Goal: Information Seeking & Learning: Learn about a topic

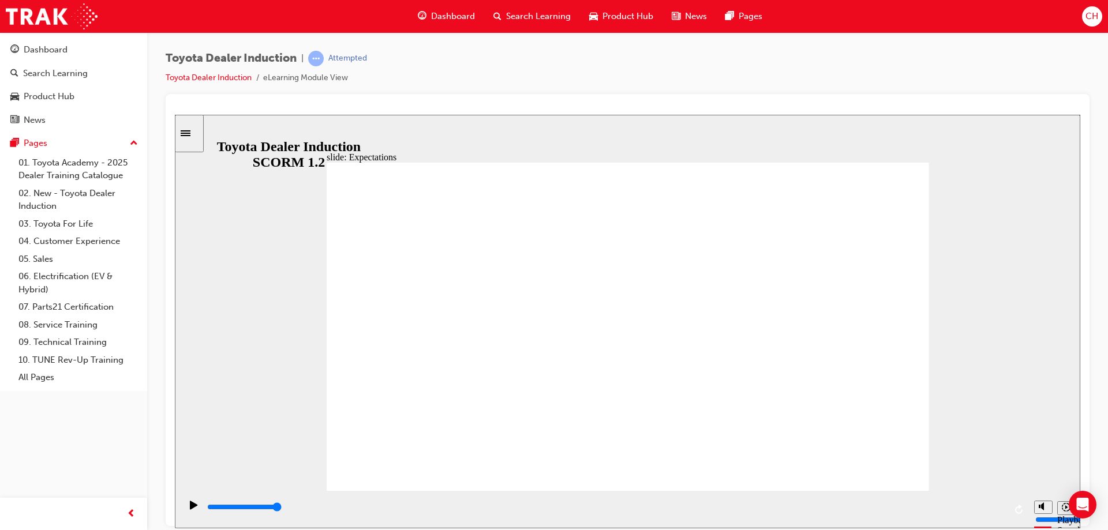
drag, startPoint x: 839, startPoint y: 276, endPoint x: 841, endPoint y: 283, distance: 7.1
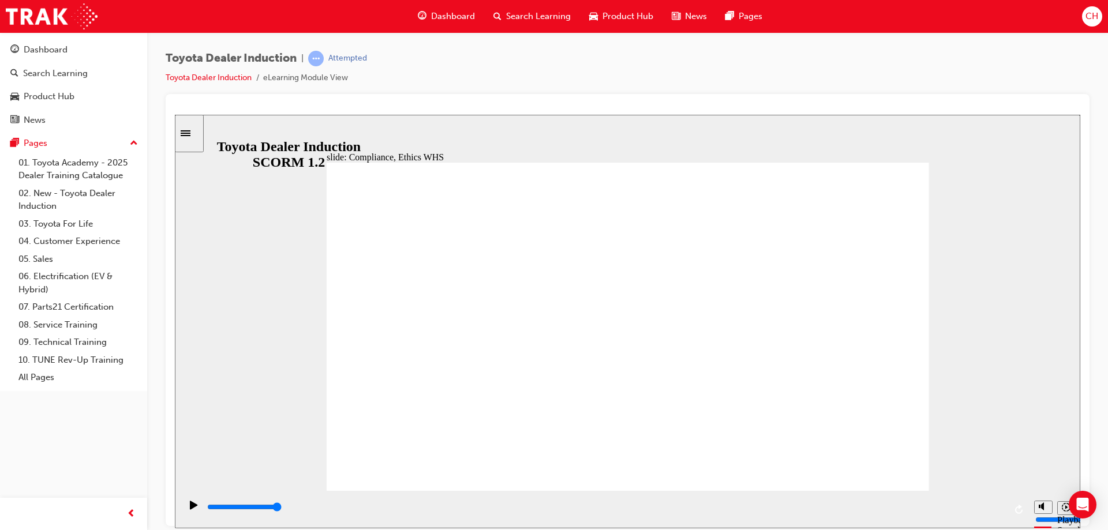
type input "8400"
checkbox input "true"
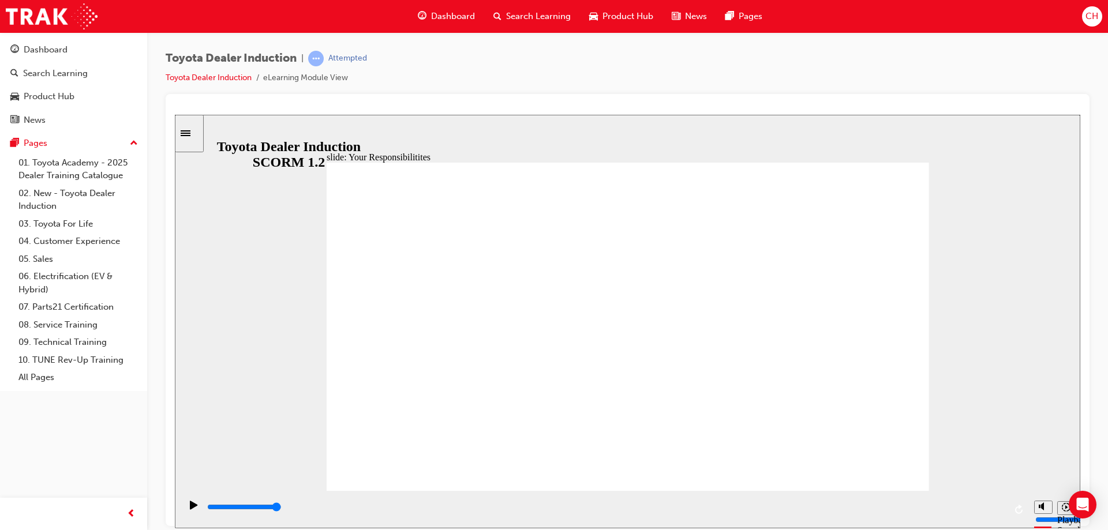
checkbox input "true"
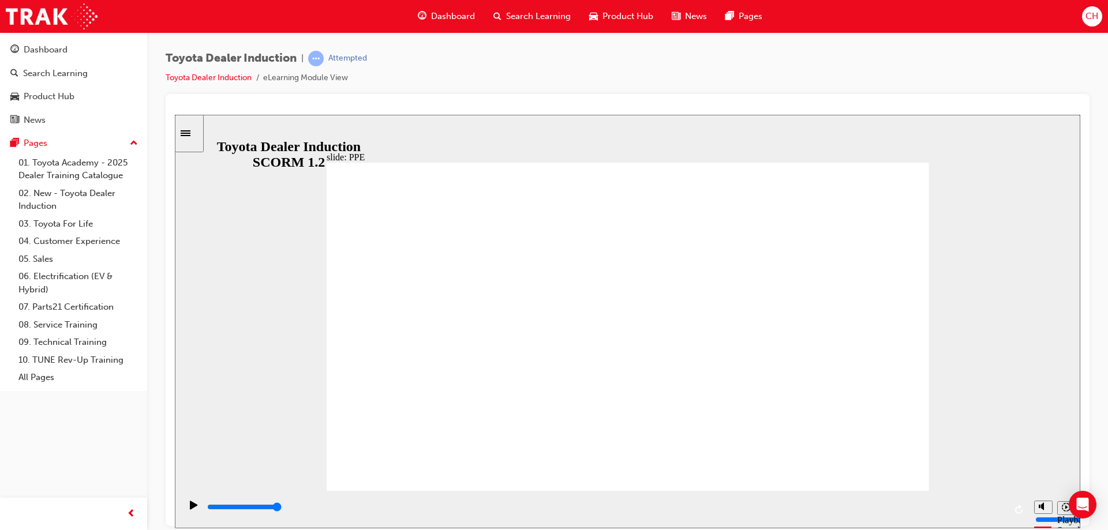
type input "5000"
checkbox input "true"
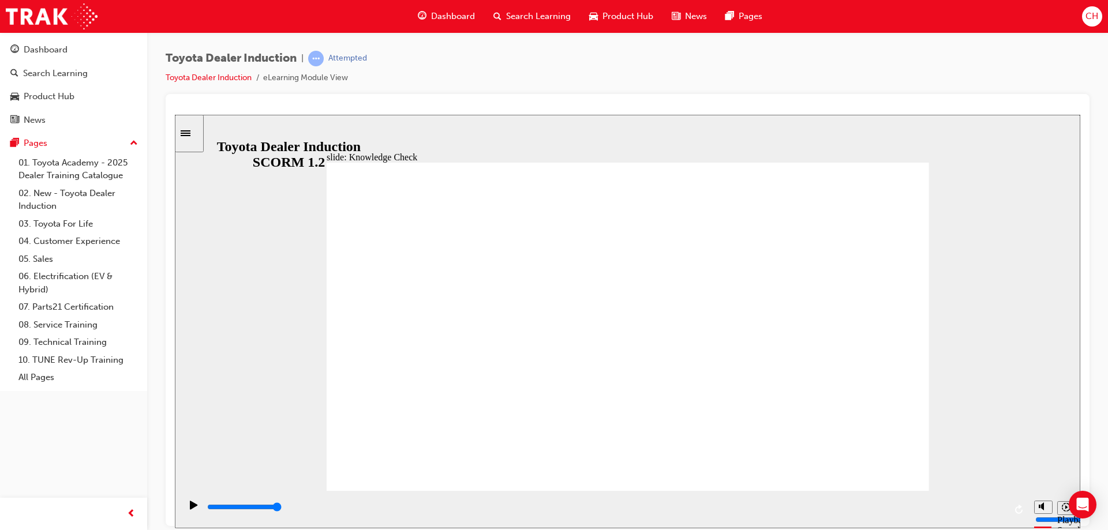
checkbox input "true"
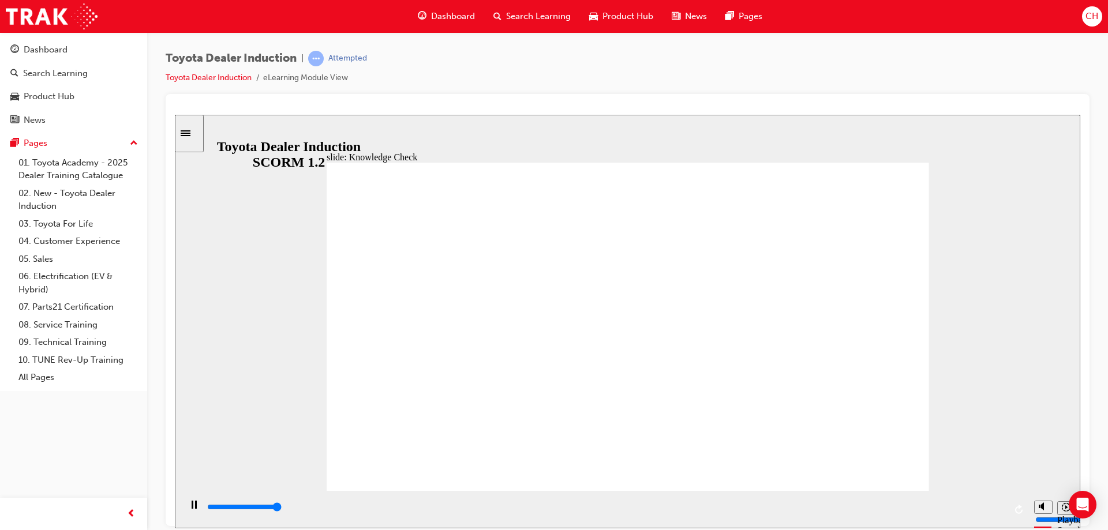
type input "5000"
radio input "true"
type input "5000"
checkbox input "true"
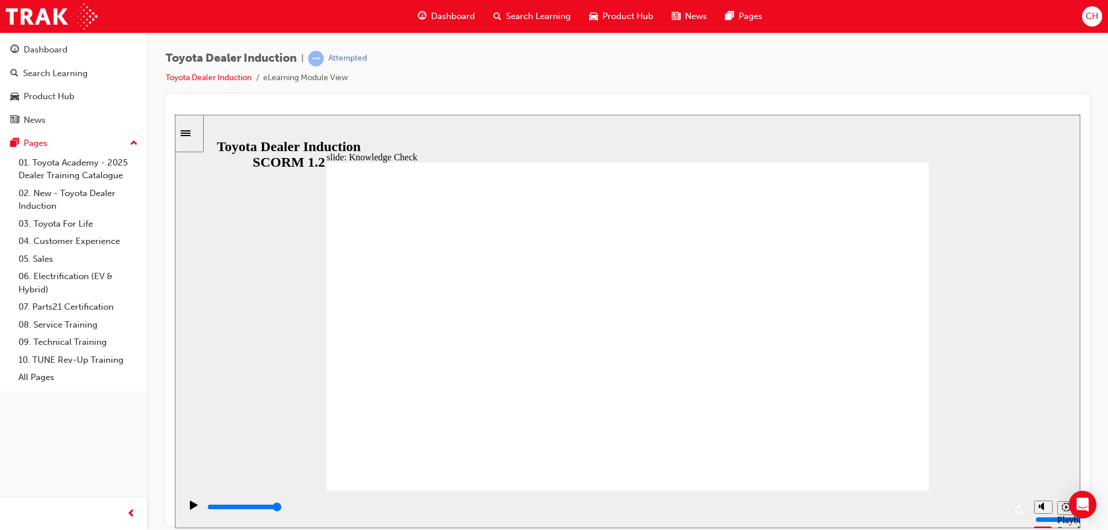
checkbox input "true"
type input "5000"
checkbox input "true"
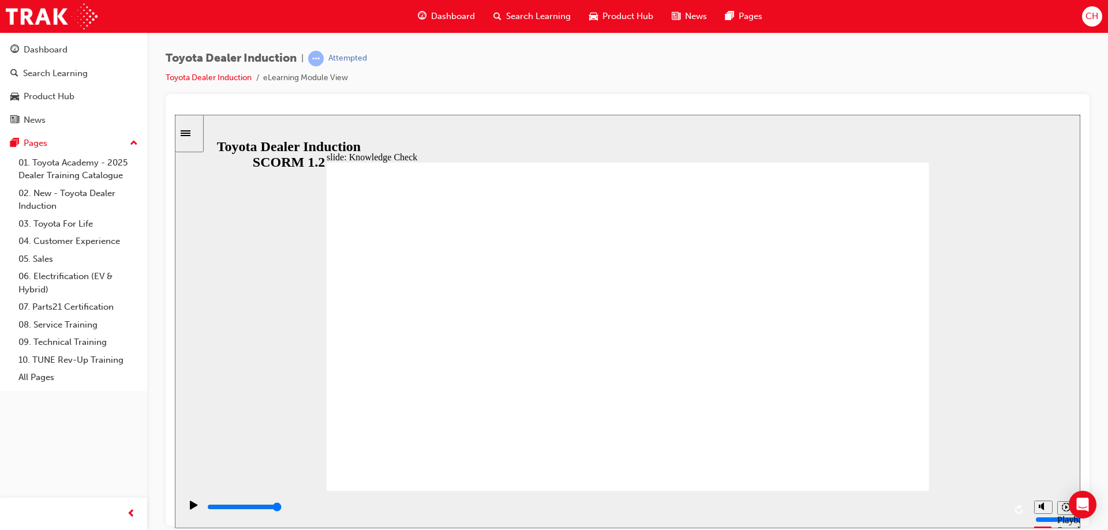
checkbox input "true"
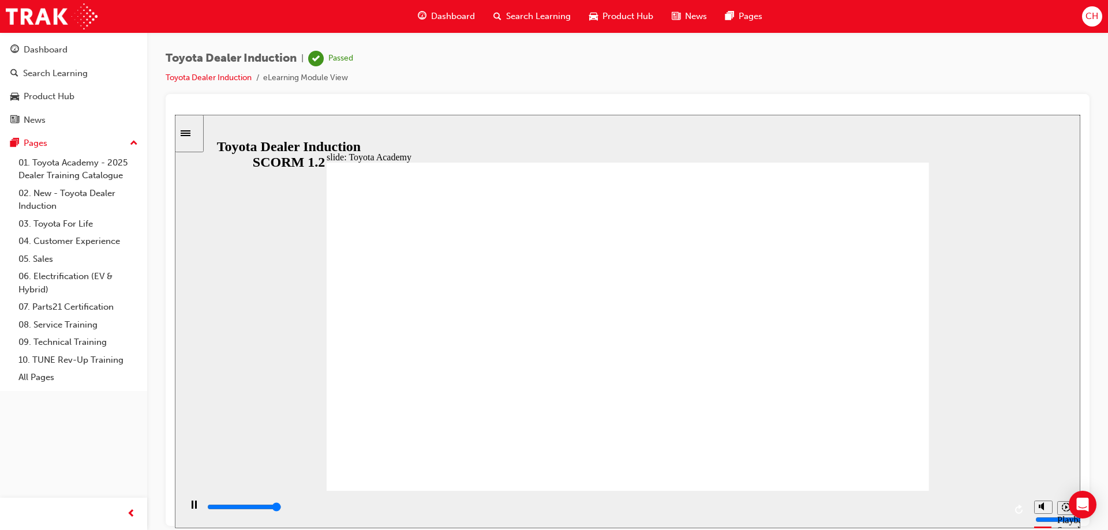
type input "9900"
drag, startPoint x: 410, startPoint y: 452, endPoint x: 404, endPoint y: 459, distance: 9.5
